Goal: Information Seeking & Learning: Learn about a topic

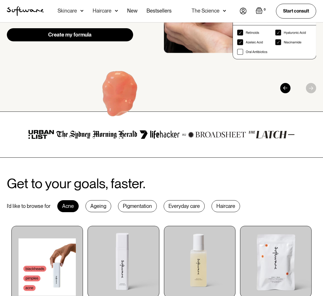
scroll to position [121, 0]
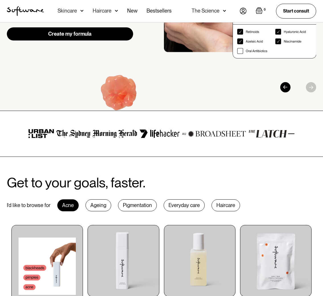
click at [94, 205] on div "Ageing" at bounding box center [98, 205] width 26 height 12
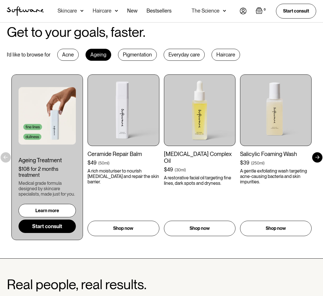
scroll to position [277, 0]
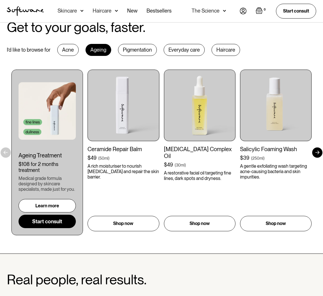
click at [318, 153] on div at bounding box center [317, 152] width 10 height 10
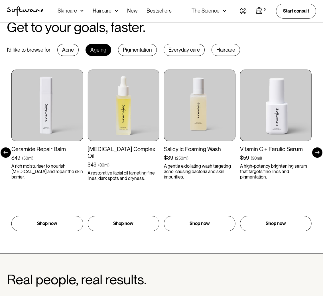
click at [318, 153] on div at bounding box center [317, 152] width 10 height 10
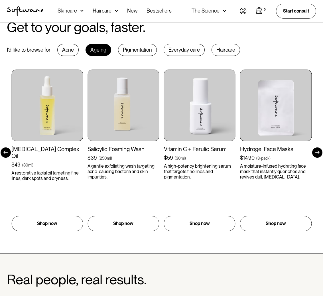
click at [318, 153] on div at bounding box center [317, 152] width 10 height 10
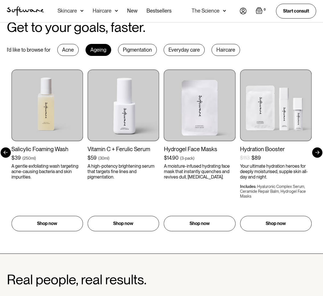
click at [318, 153] on div at bounding box center [317, 152] width 10 height 10
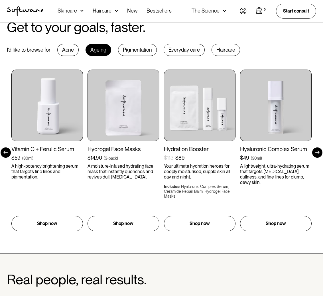
click at [318, 153] on div at bounding box center [317, 152] width 10 height 10
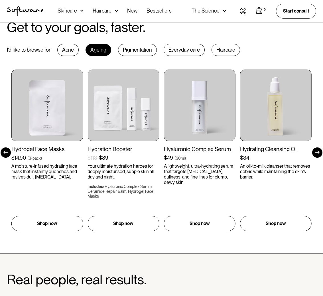
click at [318, 153] on div at bounding box center [317, 152] width 10 height 10
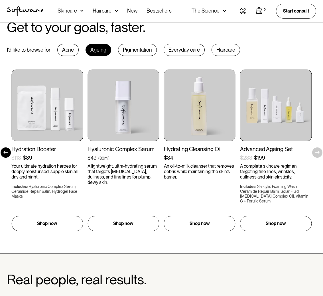
click at [318, 153] on div "Get to your goals, faster. I’d like to browse for Acne Ageing Pigmentation Ever…" at bounding box center [161, 127] width 323 height 215
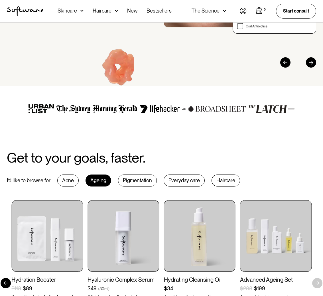
scroll to position [161, 0]
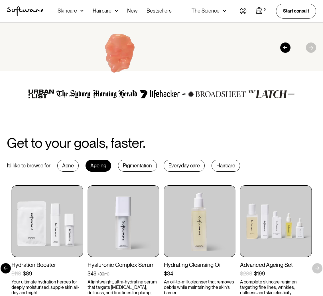
click at [138, 164] on div "Pigmentation" at bounding box center [137, 166] width 39 height 12
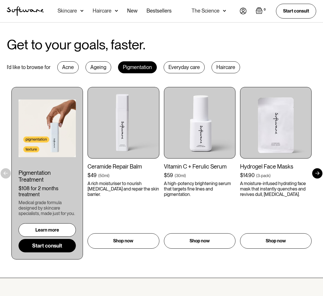
scroll to position [260, 0]
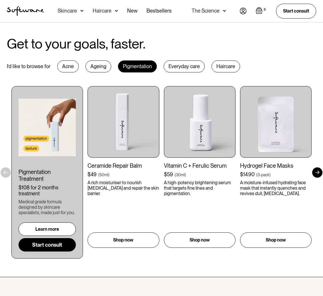
click at [318, 172] on div at bounding box center [317, 172] width 10 height 10
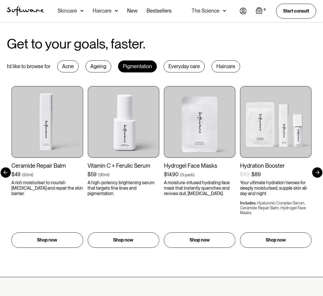
click at [318, 172] on div at bounding box center [317, 172] width 10 height 10
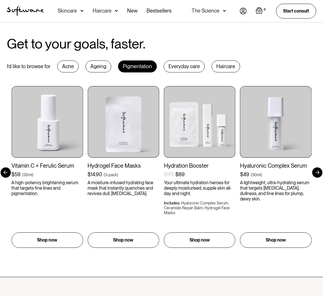
click at [318, 172] on div at bounding box center [317, 172] width 10 height 10
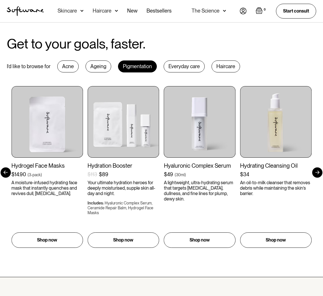
click at [318, 172] on div at bounding box center [317, 172] width 10 height 10
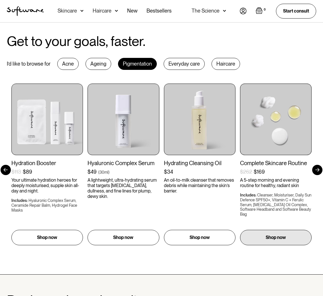
scroll to position [263, 0]
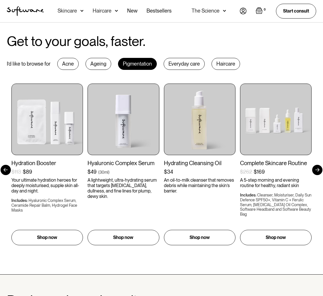
click at [7, 166] on div at bounding box center [6, 170] width 10 height 10
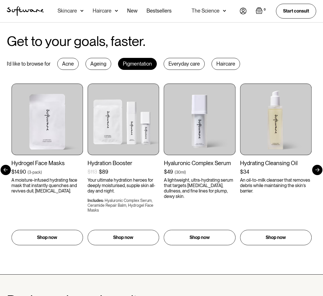
click at [7, 165] on div at bounding box center [6, 170] width 10 height 10
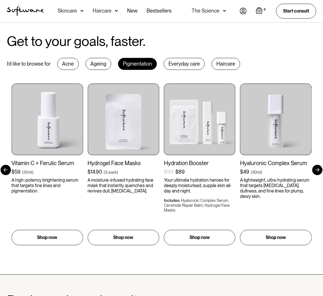
click at [7, 165] on div at bounding box center [6, 170] width 10 height 10
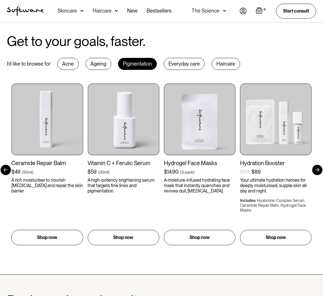
click at [7, 165] on div at bounding box center [6, 170] width 10 height 10
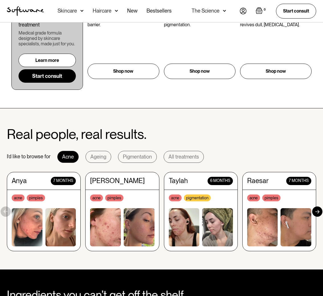
scroll to position [429, 0]
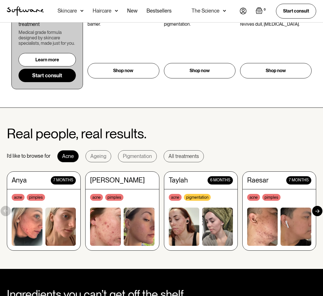
click at [168, 155] on div "All treatments" at bounding box center [183, 156] width 30 height 6
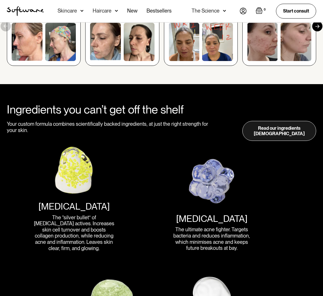
scroll to position [604, 0]
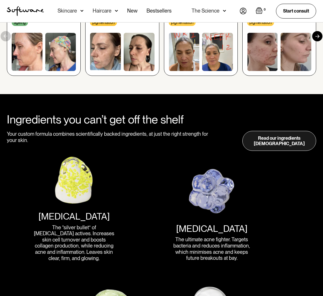
click at [255, 138] on link "Read our ingredients bible" at bounding box center [279, 141] width 74 height 20
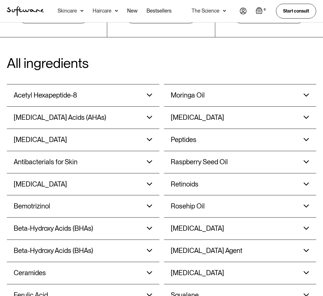
scroll to position [452, 0]
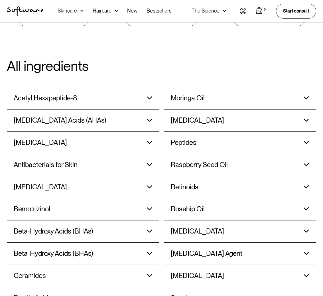
click at [148, 96] on img at bounding box center [150, 97] width 6 height 3
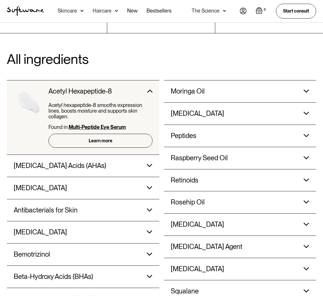
scroll to position [463, 0]
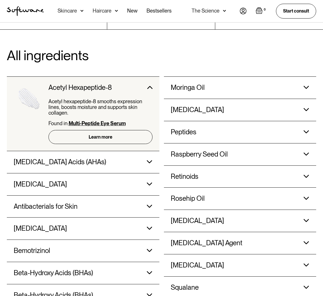
click at [149, 160] on img at bounding box center [150, 161] width 6 height 3
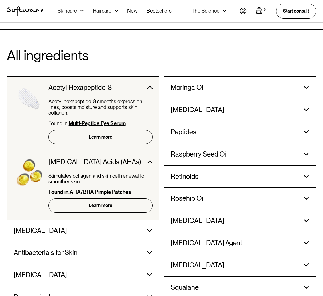
scroll to position [481, 0]
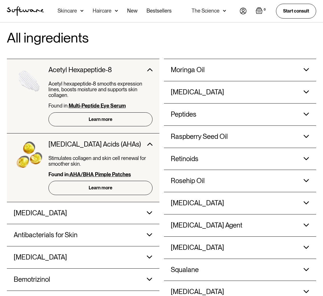
click at [147, 211] on img at bounding box center [150, 212] width 6 height 3
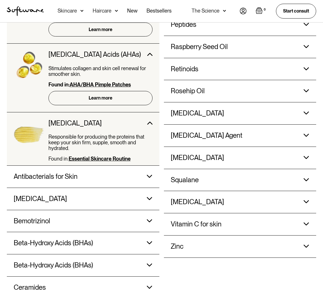
scroll to position [571, 0]
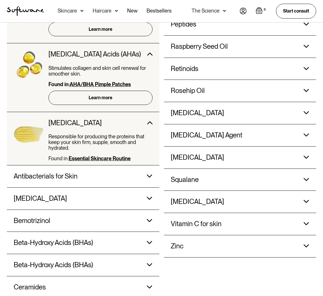
click at [149, 174] on img at bounding box center [150, 175] width 6 height 3
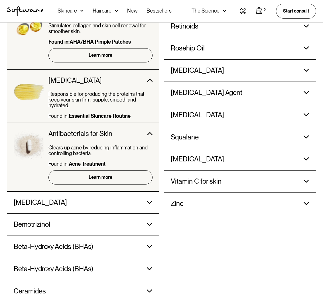
click at [148, 191] on div "Azelaic Acid Reduces active breakouts, calms redness and reduces scarring. Foun…" at bounding box center [83, 202] width 139 height 22
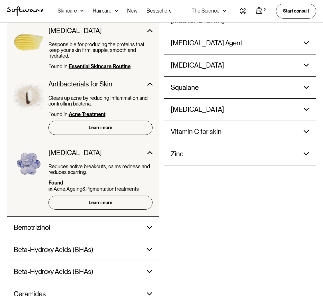
click at [148, 226] on img at bounding box center [150, 227] width 6 height 3
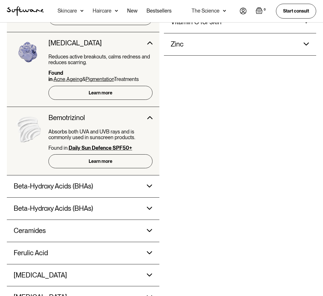
scroll to position [797, 0]
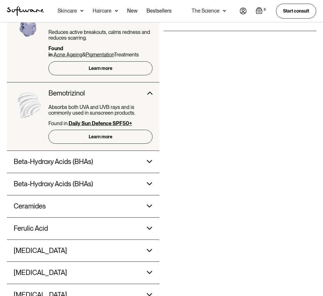
click at [150, 151] on div "Beta-Hydroxy Acids (BHAs) Penetrates the skin’s surface to break down dead skin…" at bounding box center [83, 162] width 139 height 22
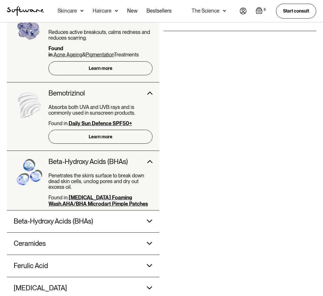
click at [148, 219] on img at bounding box center [150, 220] width 6 height 3
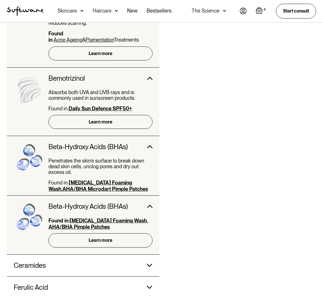
scroll to position [880, 0]
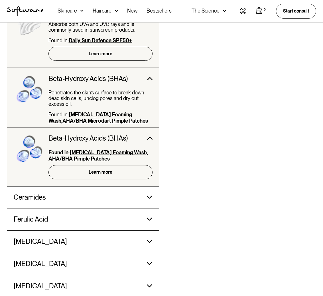
click at [150, 195] on img at bounding box center [150, 196] width 6 height 3
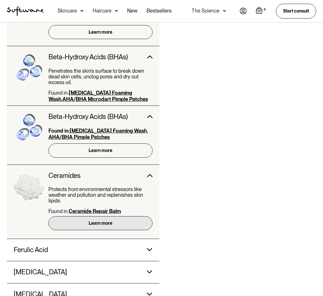
scroll to position [902, 0]
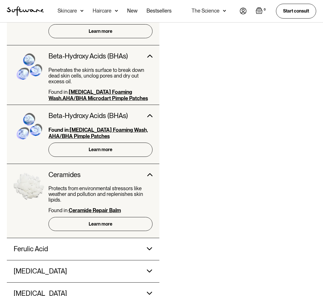
click at [148, 238] on div "Ferulic Acid Refines the appearance of dull looking skin and boosts the activit…" at bounding box center [83, 249] width 139 height 22
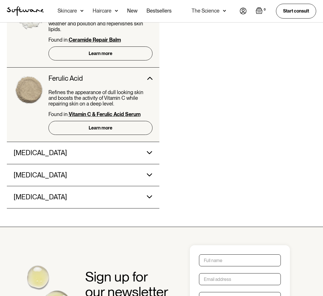
scroll to position [1073, 0]
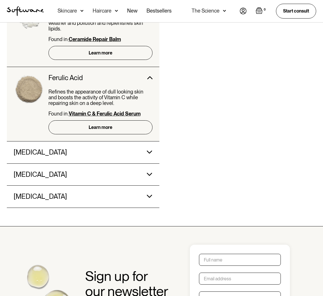
click at [148, 141] on div "Glycerin Glycerin is a powerful humectant — it attracts water, boosts hydration…" at bounding box center [83, 152] width 139 height 22
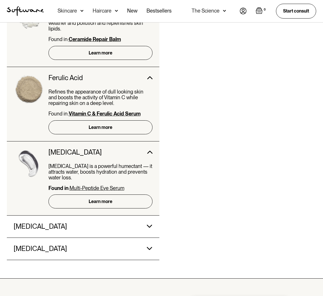
click at [149, 215] on div "Glycolic Acid Glycolic acid works deep within the skin to eliminate impurities,…" at bounding box center [83, 226] width 139 height 22
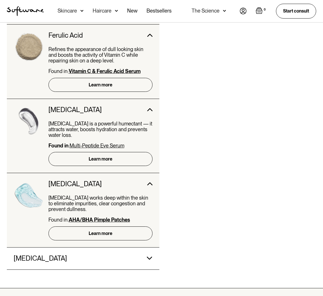
scroll to position [1129, 0]
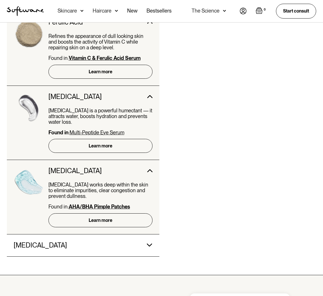
click at [47, 241] on h3 "Hyaluronic Acid" at bounding box center [40, 245] width 53 height 8
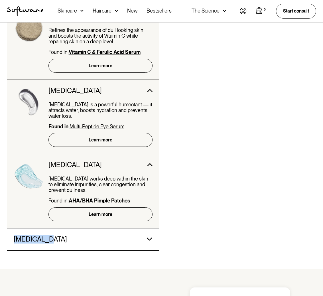
scroll to position [1135, 0]
click at [40, 235] on h3 "Hyaluronic Acid" at bounding box center [40, 239] width 53 height 8
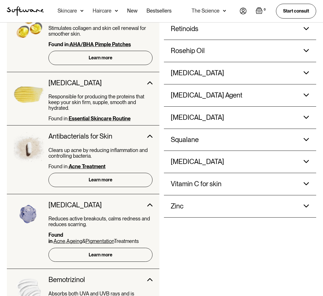
scroll to position [593, 0]
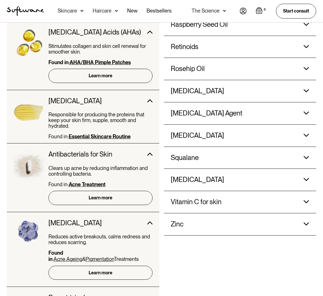
click at [186, 215] on div "Zinc" at bounding box center [223, 224] width 104 height 22
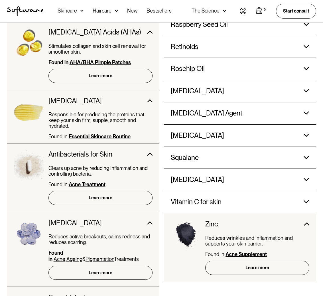
click at [185, 198] on h3 "Vitamin C for skin" at bounding box center [196, 202] width 51 height 8
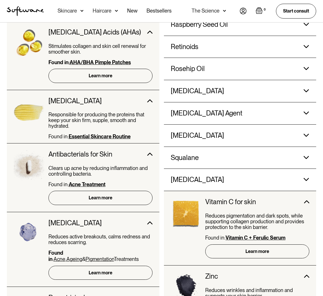
click at [183, 175] on h3 "Vitamin B5" at bounding box center [197, 179] width 53 height 8
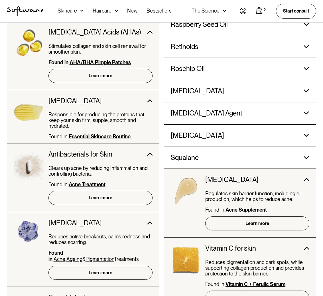
click at [181, 154] on h3 "Squalane" at bounding box center [185, 158] width 28 height 8
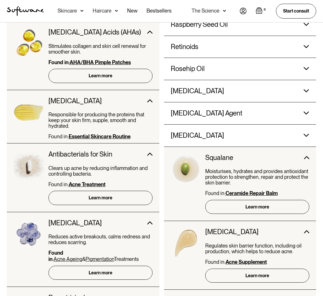
click at [185, 131] on h3 "Sodium Hyaluronate" at bounding box center [197, 135] width 53 height 8
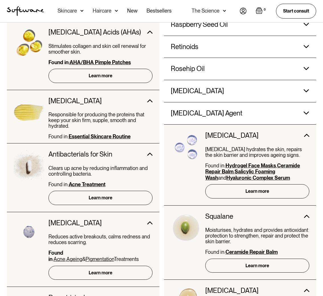
click at [181, 102] on div "Skin Lightening Agent" at bounding box center [223, 113] width 104 height 22
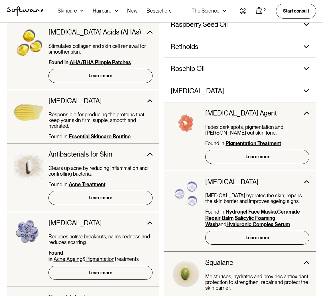
click at [183, 80] on div "Salicylic Acid" at bounding box center [223, 91] width 104 height 22
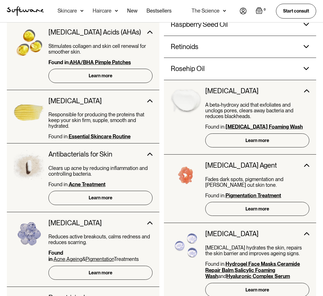
click at [183, 65] on h3 "Rosehip Oil" at bounding box center [188, 69] width 34 height 8
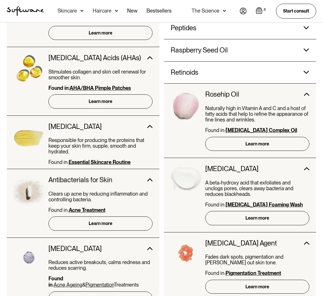
scroll to position [567, 0]
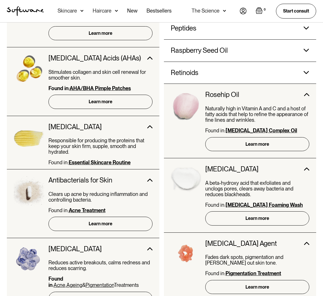
click at [181, 69] on h3 "Retinoids" at bounding box center [185, 73] width 28 height 8
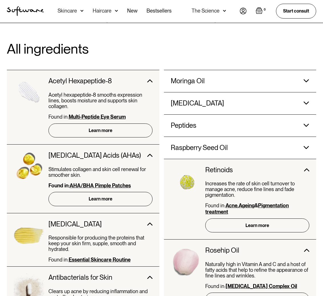
scroll to position [471, 0]
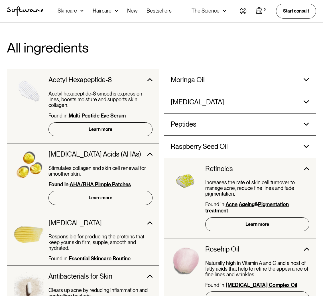
click at [304, 167] on img at bounding box center [306, 168] width 6 height 3
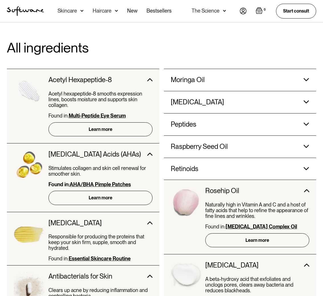
click at [306, 189] on img at bounding box center [306, 190] width 6 height 3
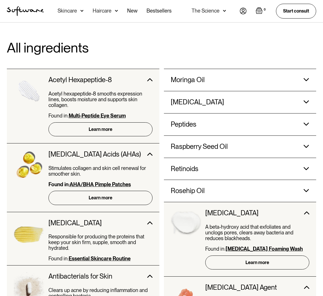
click at [305, 211] on img at bounding box center [306, 212] width 6 height 3
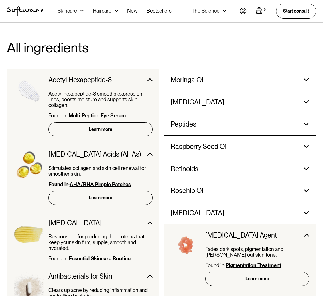
click at [304, 224] on div "Skin Lightening Agent" at bounding box center [257, 235] width 104 height 22
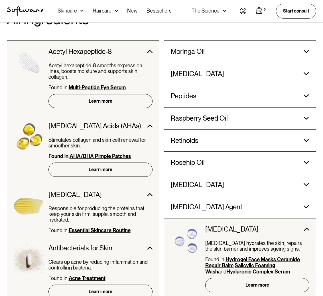
scroll to position [507, 0]
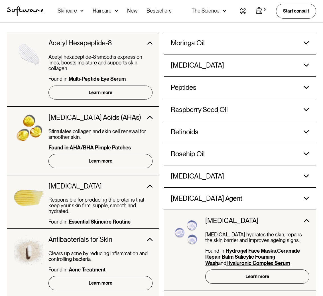
click at [305, 219] on img at bounding box center [306, 220] width 6 height 3
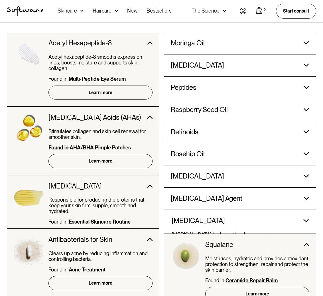
scroll to position [516, 0]
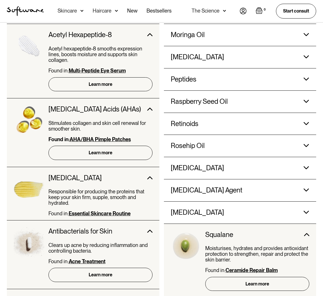
click at [306, 233] on img at bounding box center [306, 234] width 6 height 3
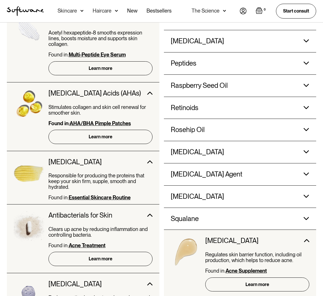
scroll to position [581, 0]
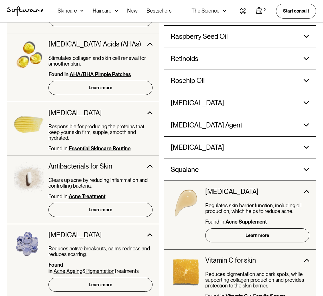
click at [307, 189] on div "Vitamin B5" at bounding box center [257, 192] width 104 height 22
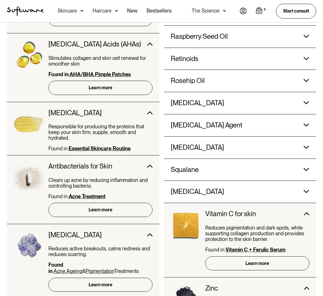
click at [307, 203] on div "Vitamin C for skin" at bounding box center [257, 214] width 104 height 22
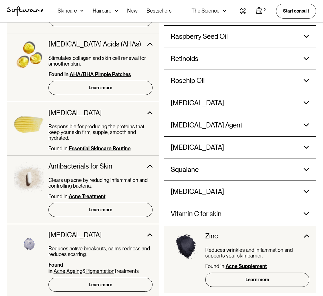
click at [305, 225] on div "Zinc" at bounding box center [257, 236] width 104 height 22
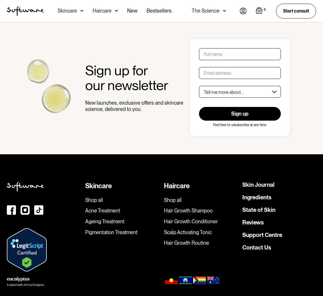
scroll to position [1441, 0]
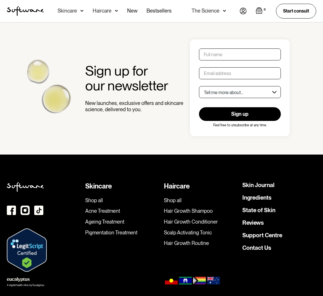
click at [191, 229] on link "Scalp Activating Tonic" at bounding box center [201, 232] width 74 height 6
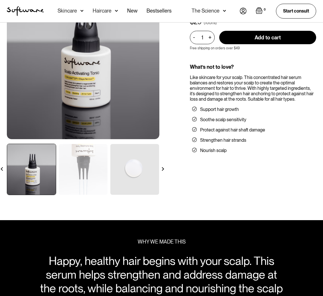
scroll to position [68, 0]
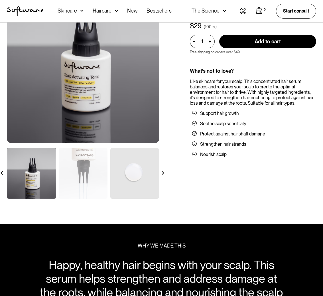
click at [162, 172] on img at bounding box center [163, 173] width 4 height 4
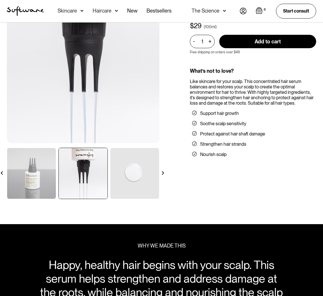
click at [162, 172] on img at bounding box center [163, 173] width 4 height 4
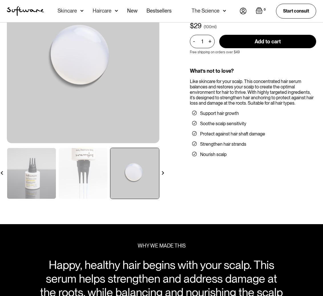
click at [4, 173] on div at bounding box center [2, 173] width 10 height 10
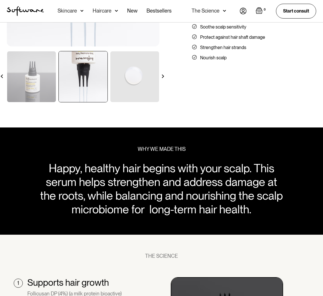
scroll to position [165, 0]
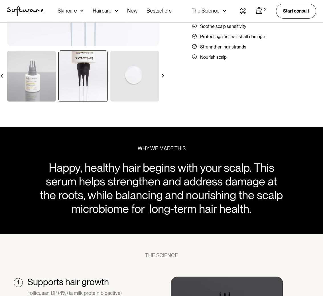
click at [160, 75] on div at bounding box center [163, 76] width 10 height 10
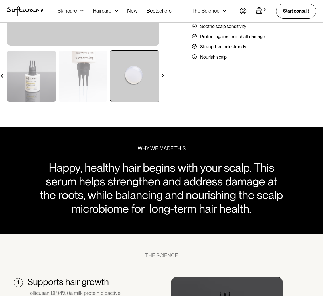
click at [160, 75] on div at bounding box center [163, 76] width 10 height 10
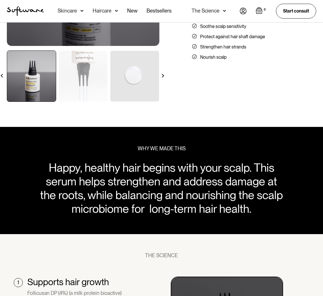
click at [160, 75] on div at bounding box center [163, 76] width 10 height 10
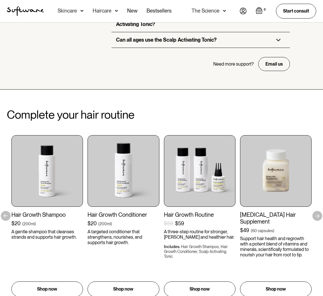
scroll to position [989, 0]
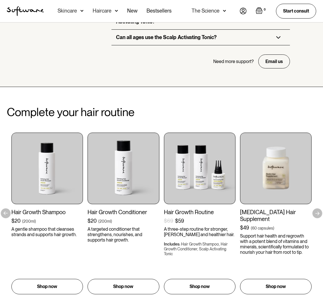
click at [316, 201] on div "Hair Growth Shampoo $20 ( 200ml ) A gentle shampoo that cleanses strands and su…" at bounding box center [161, 213] width 309 height 162
click at [319, 201] on div "Complete your hair routine Hair Growth Shampoo $20 ( 200ml ) A gentle shampoo t…" at bounding box center [161, 199] width 323 height 189
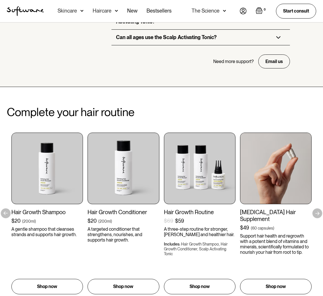
scroll to position [1001, 0]
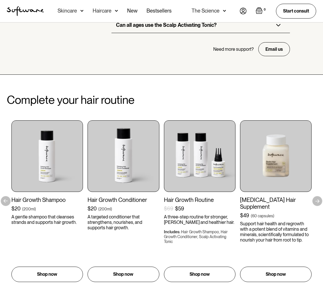
click at [319, 186] on div "Complete your hair routine Hair Growth Shampoo $20 ( 200ml ) A gentle shampoo t…" at bounding box center [161, 187] width 323 height 189
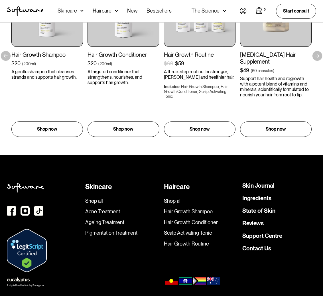
scroll to position [1152, 0]
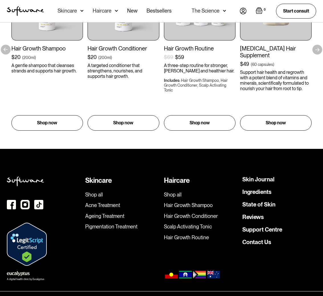
click at [262, 176] on link "Skin Journal" at bounding box center [258, 179] width 32 height 6
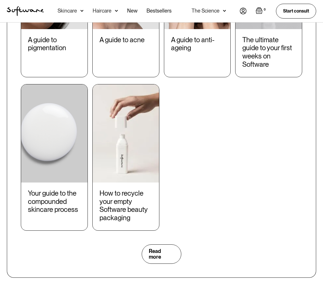
scroll to position [595, 0]
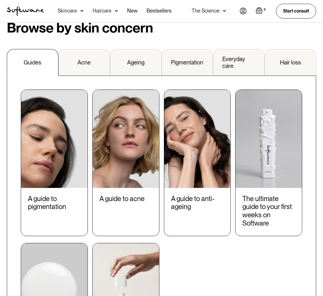
click at [66, 121] on img at bounding box center [54, 139] width 66 height 98
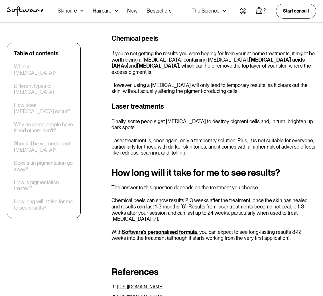
scroll to position [1850, 0]
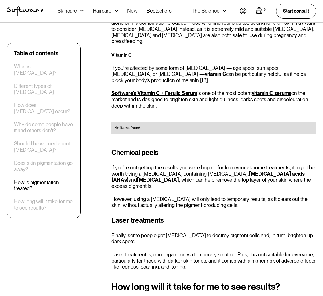
click at [133, 9] on link "New" at bounding box center [132, 11] width 10 height 22
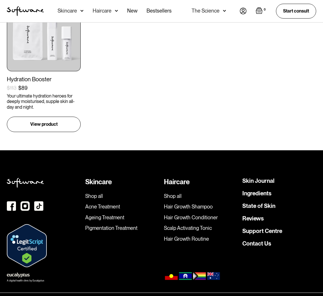
scroll to position [504, 0]
